Goal: Task Accomplishment & Management: Use online tool/utility

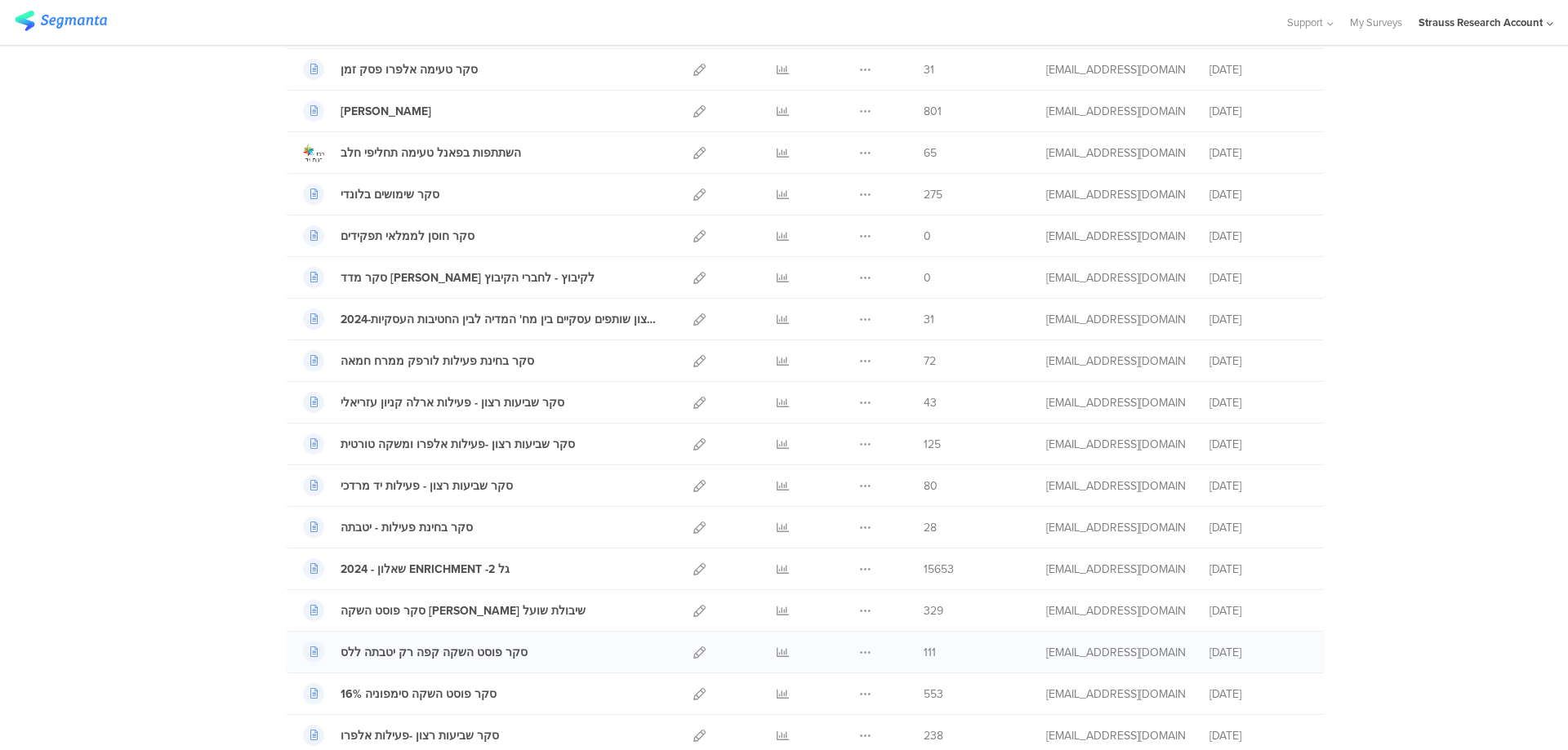
scroll to position [882, 0]
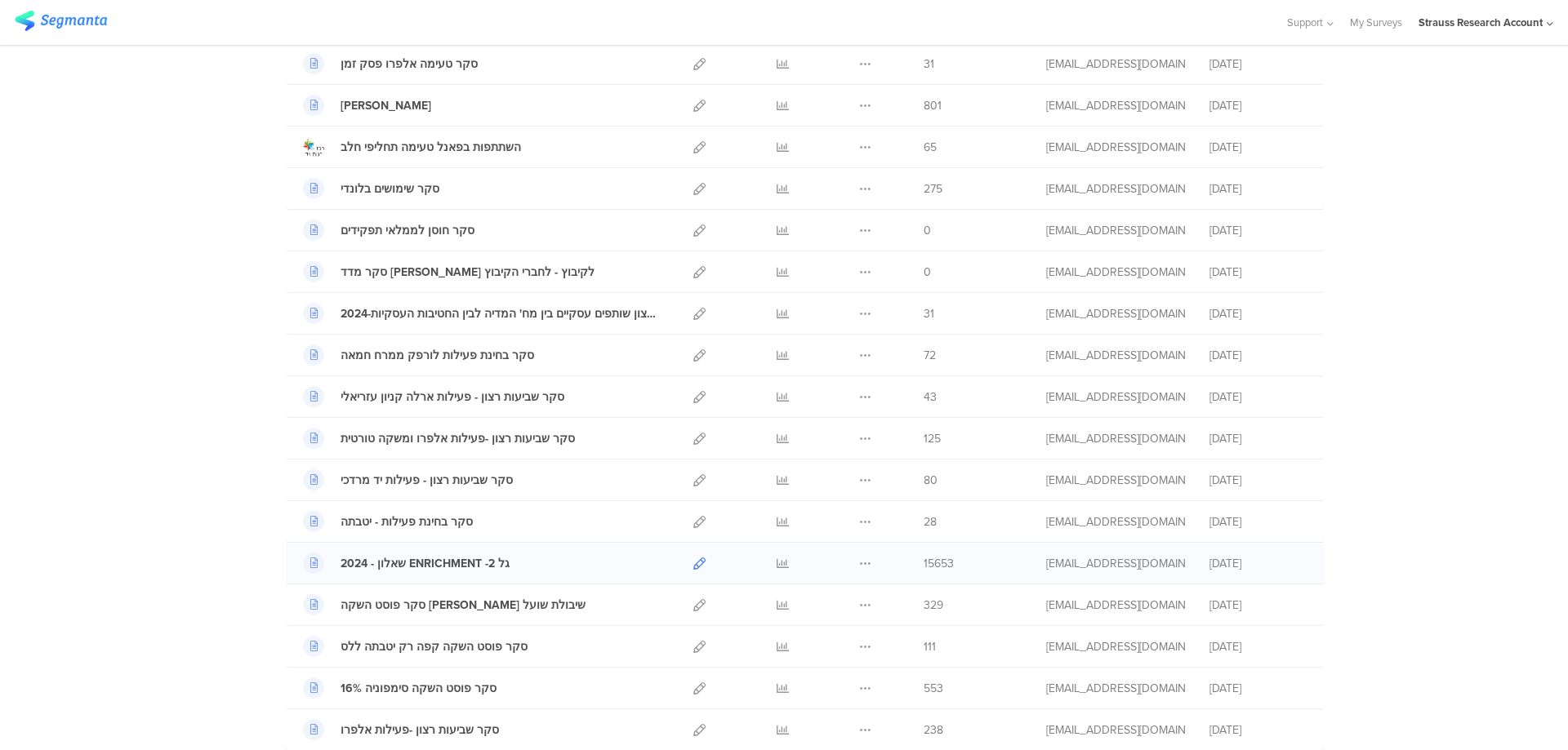
click at [694, 560] on icon at bounding box center [700, 563] width 12 height 12
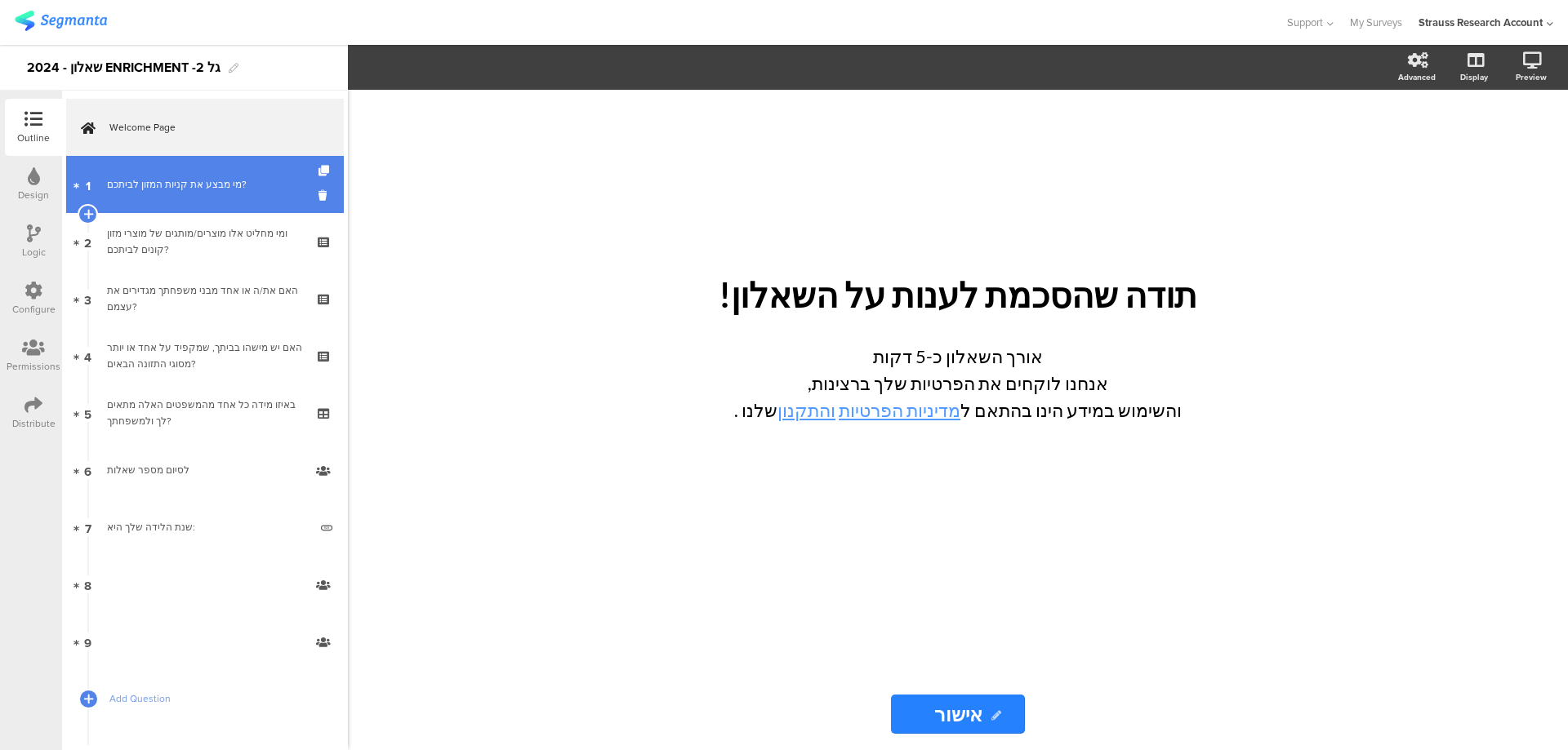
click at [145, 193] on link "1 מי מבצע את קניות המזון לביתכם?" at bounding box center [205, 185] width 278 height 57
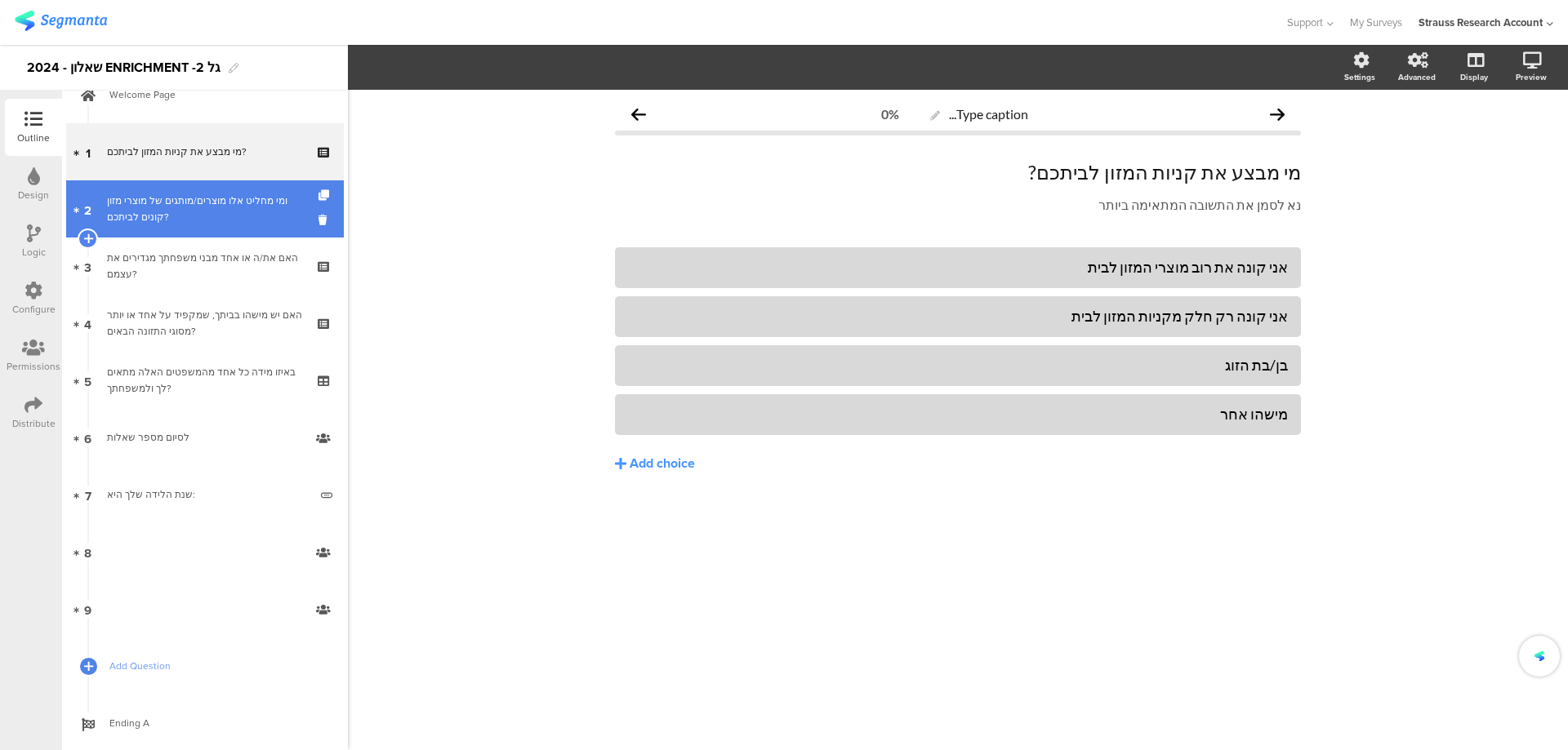
scroll to position [13, 0]
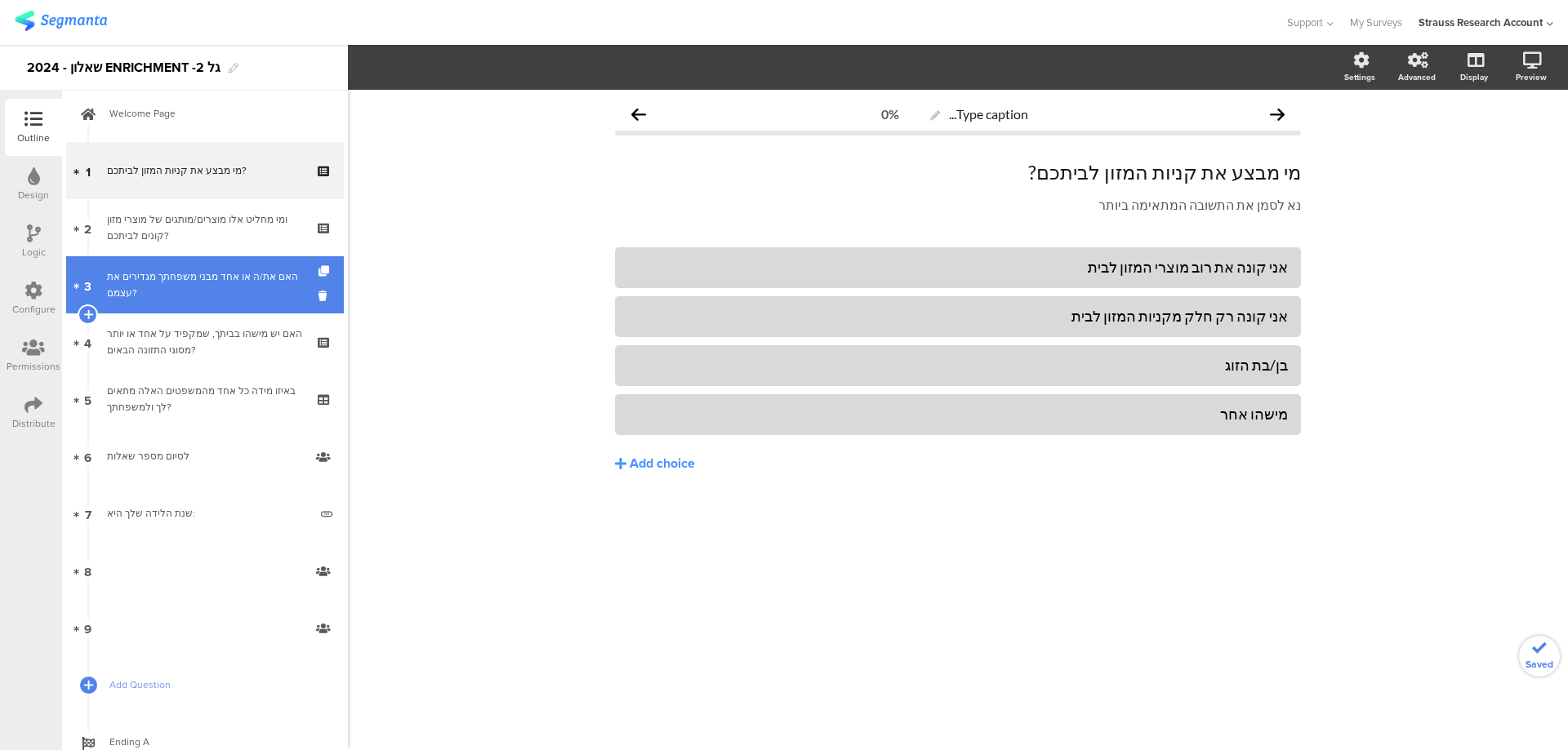
click at [203, 276] on div "האם את/ה או אחד מבני משפחתך מגדירים את עצמם?" at bounding box center [205, 284] width 196 height 33
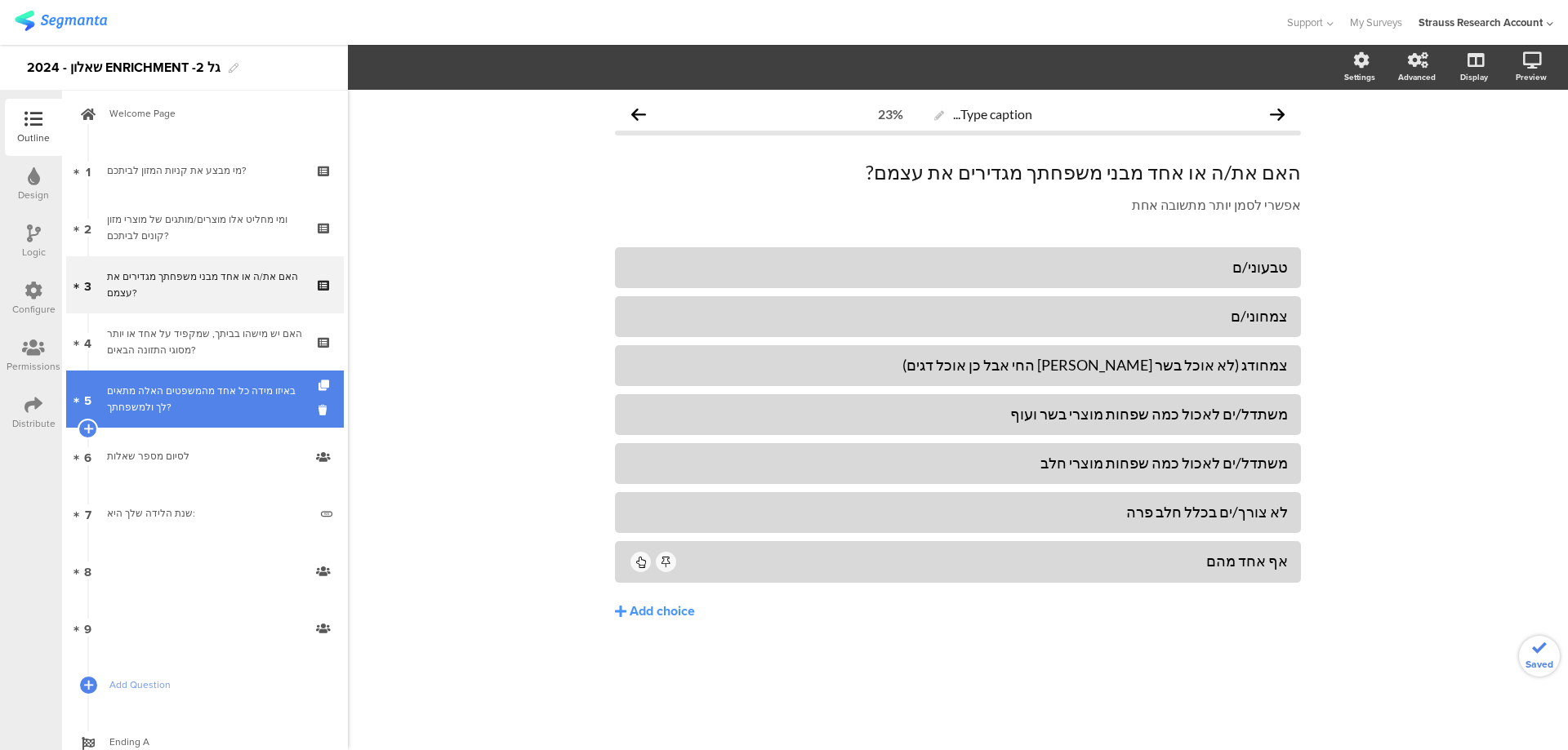
drag, startPoint x: 149, startPoint y: 384, endPoint x: 145, endPoint y: 427, distance: 43.2
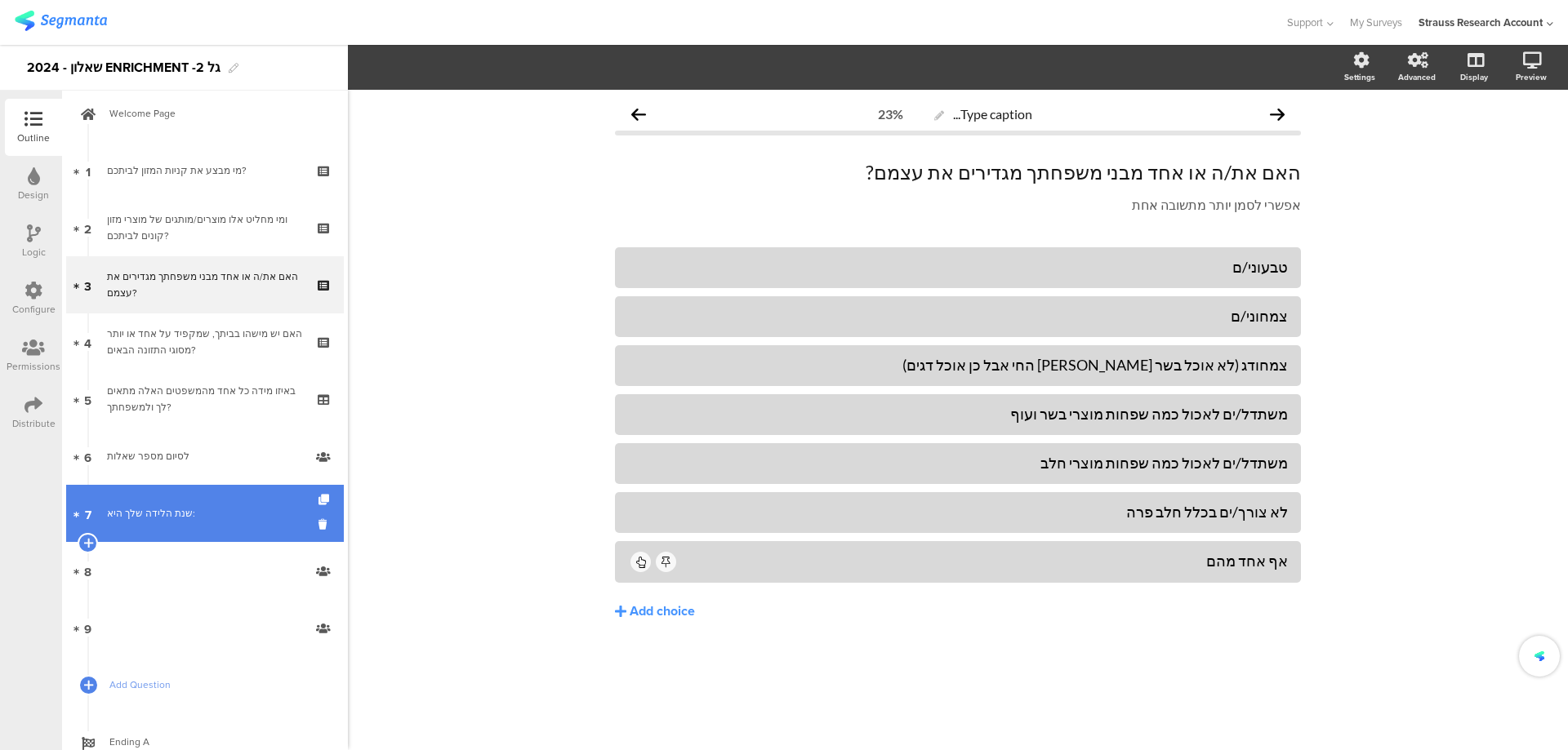
drag, startPoint x: 142, startPoint y: 447, endPoint x: 138, endPoint y: 486, distance: 39.2
click at [164, 520] on div "שנת הלידה שלך היא:" at bounding box center [208, 512] width 201 height 16
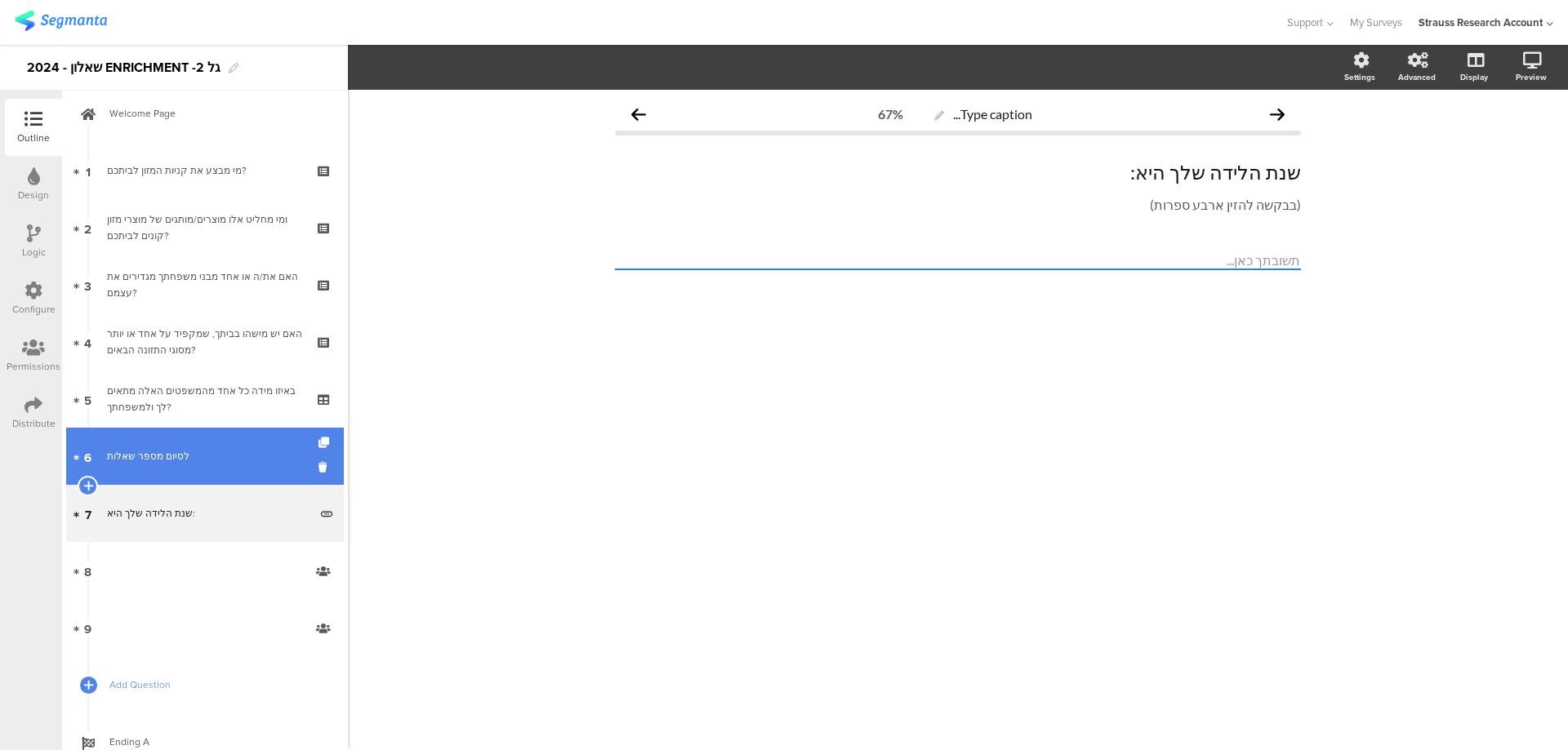
click at [207, 461] on div "לסיום מספר שאלות" at bounding box center [205, 456] width 196 height 16
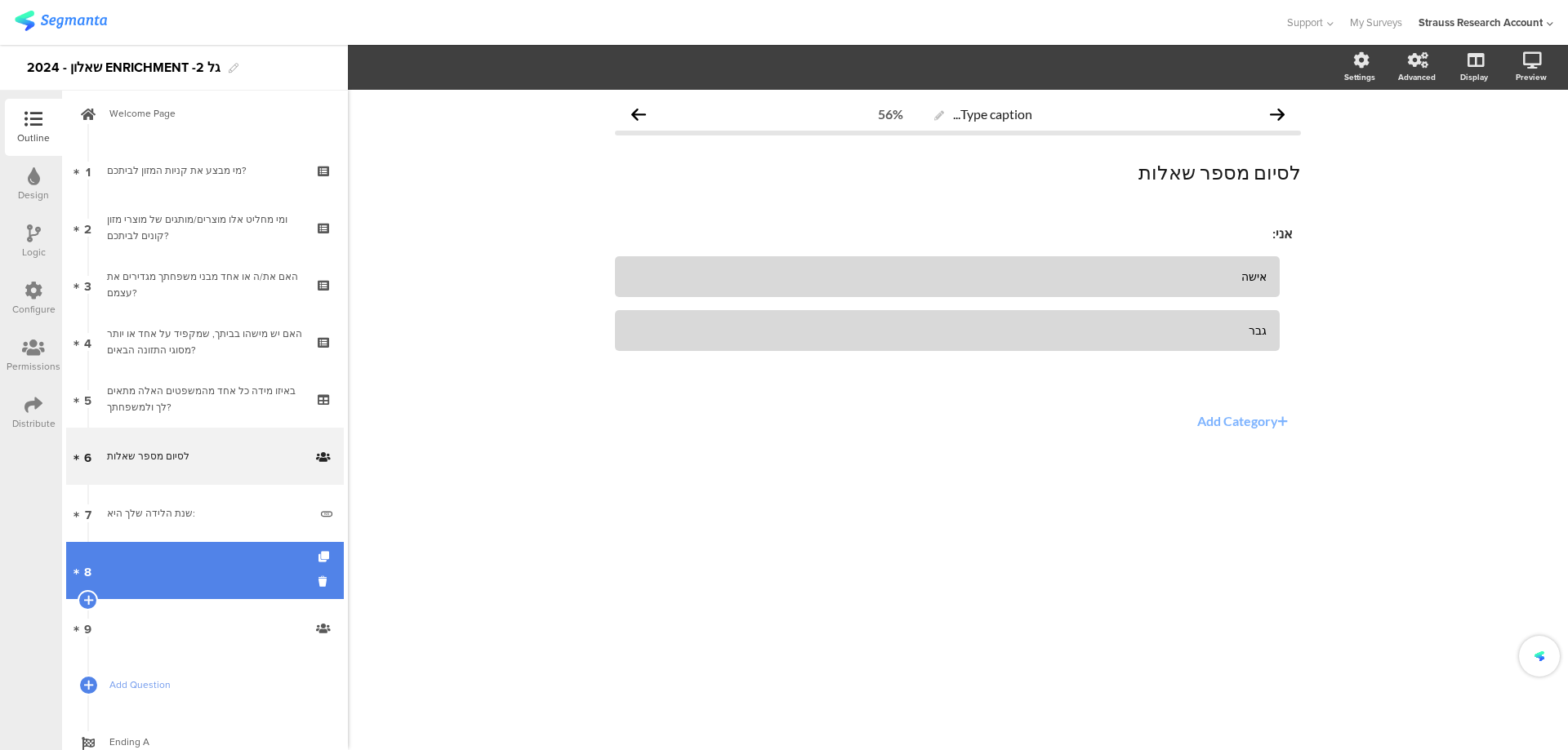
click at [196, 558] on link "8" at bounding box center [205, 571] width 278 height 57
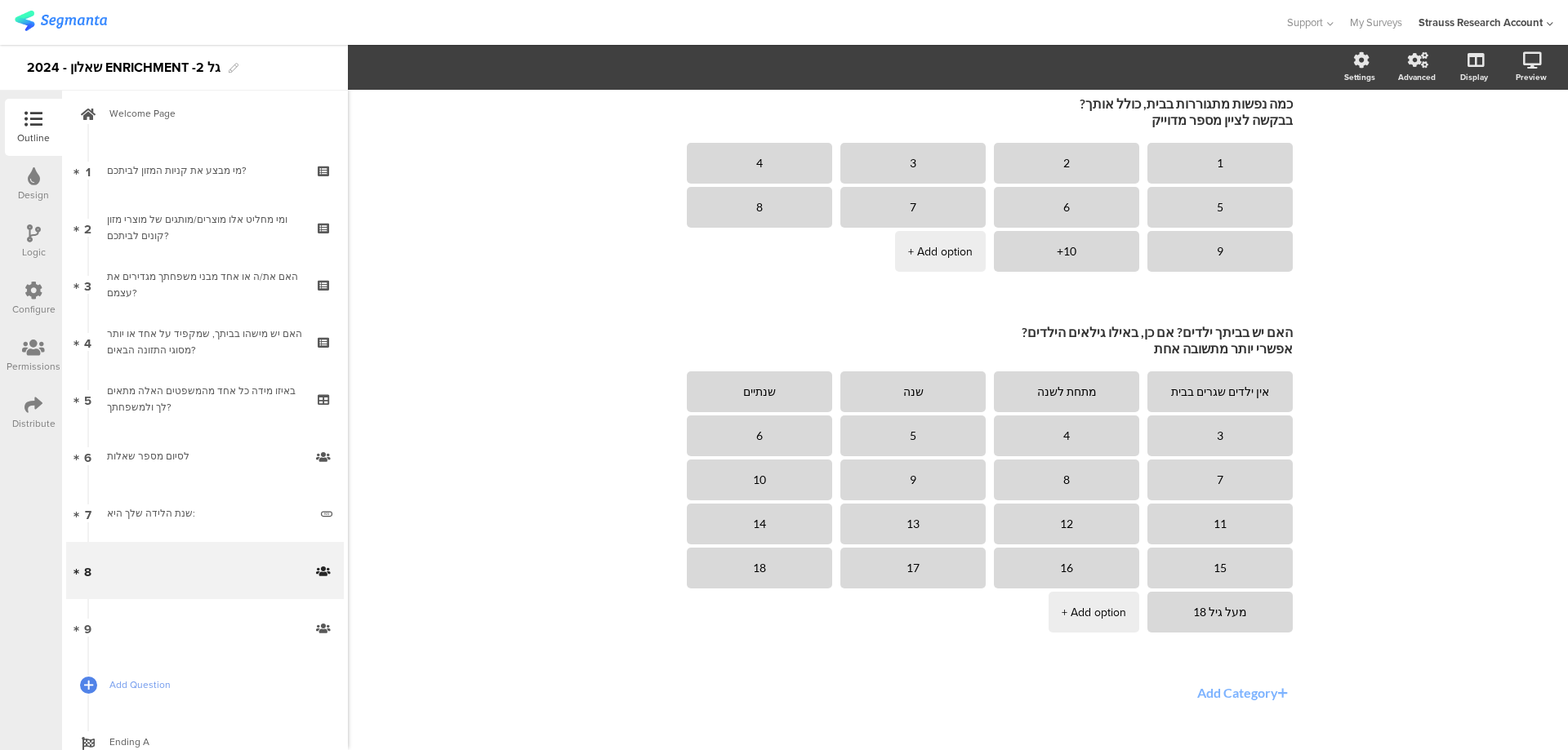
scroll to position [322, 0]
